Goal: Task Accomplishment & Management: Use online tool/utility

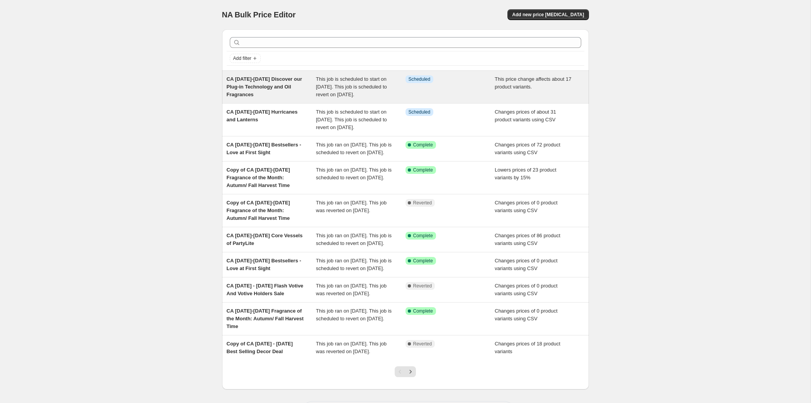
click at [365, 97] on span "This job is scheduled to start on [DATE]. This job is scheduled to revert on [D…" at bounding box center [351, 86] width 71 height 21
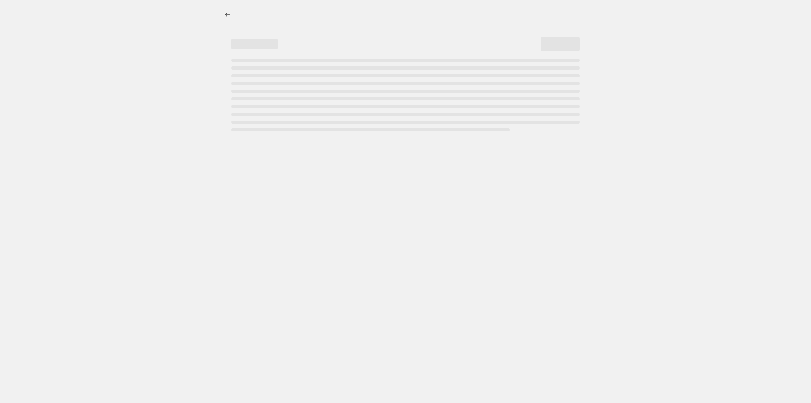
select select "pcap"
select select "no_change"
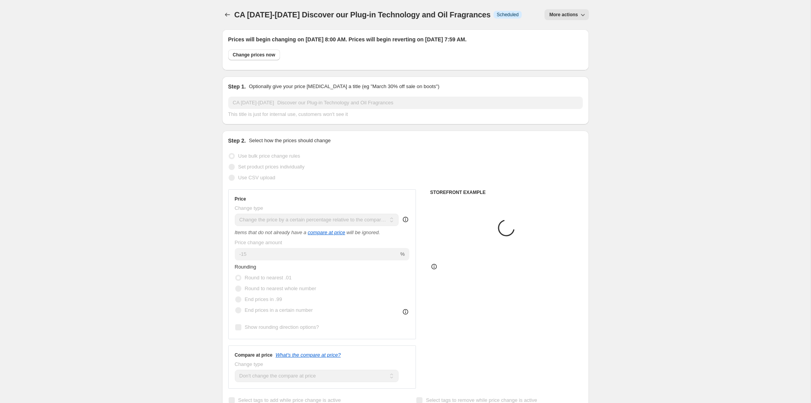
select select "collection"
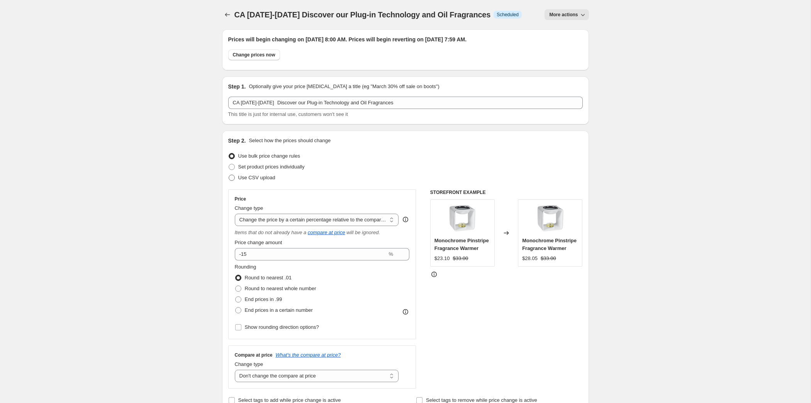
click at [229, 181] on span at bounding box center [232, 178] width 6 height 6
click at [229, 175] on input "Use CSV upload" at bounding box center [229, 175] width 0 height 0
radio input "true"
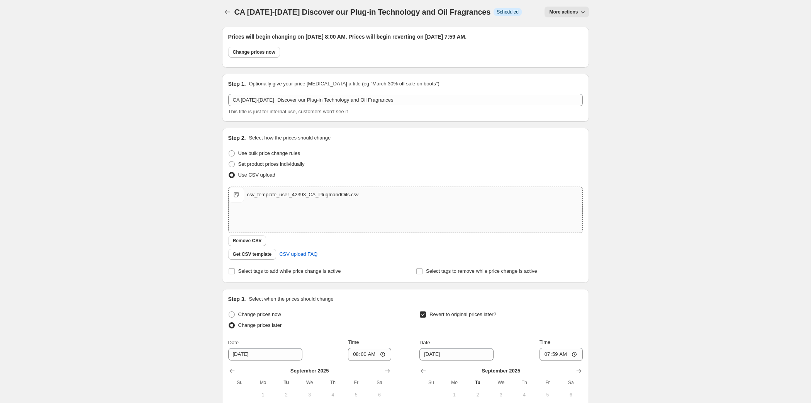
scroll to position [241, 0]
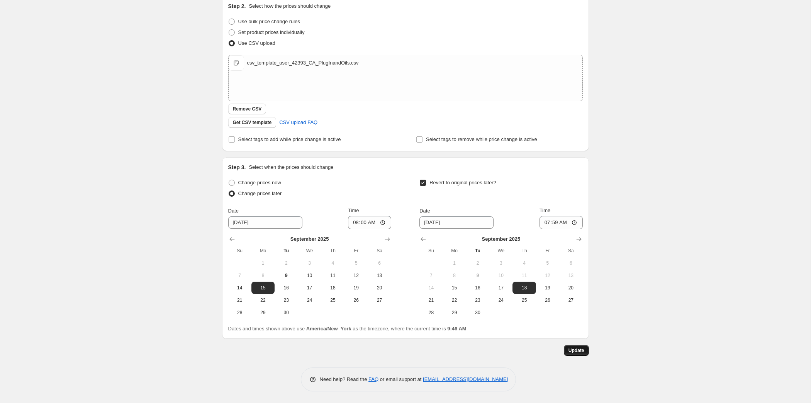
click at [584, 347] on span "Update" at bounding box center [576, 350] width 16 height 6
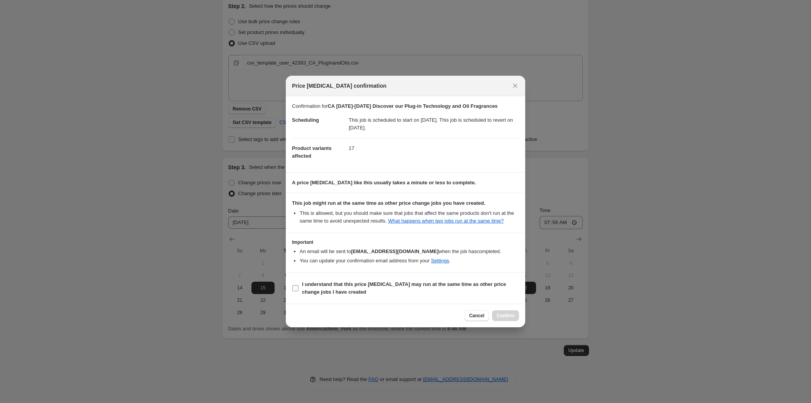
click at [386, 296] on span "I understand that this price [MEDICAL_DATA] may run at the same time as other p…" at bounding box center [410, 287] width 217 height 15
click at [298, 291] on input "I understand that this price [MEDICAL_DATA] may run at the same time as other p…" at bounding box center [295, 288] width 6 height 6
checkbox input "true"
click at [514, 319] on span "Confirm" at bounding box center [506, 315] width 18 height 6
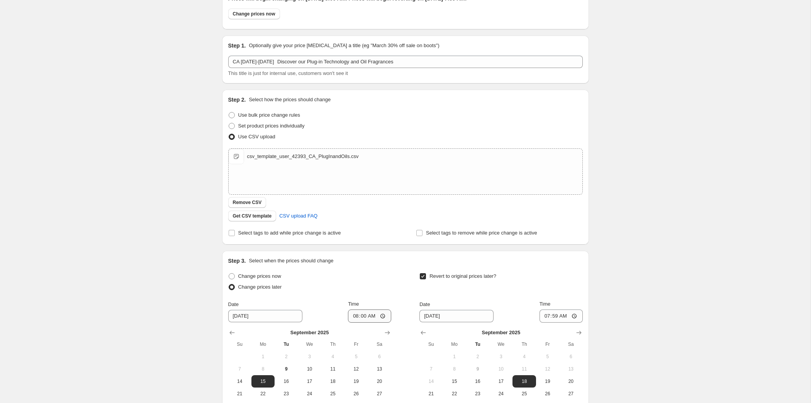
scroll to position [0, 0]
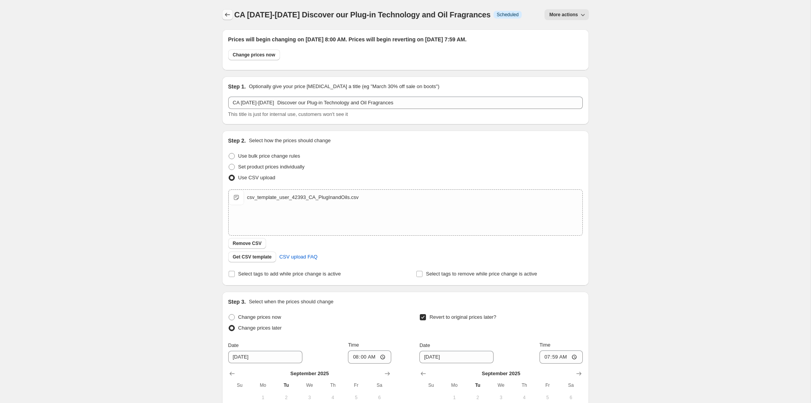
click at [222, 19] on button "Price change jobs" at bounding box center [227, 14] width 11 height 11
